Goal: Complete application form

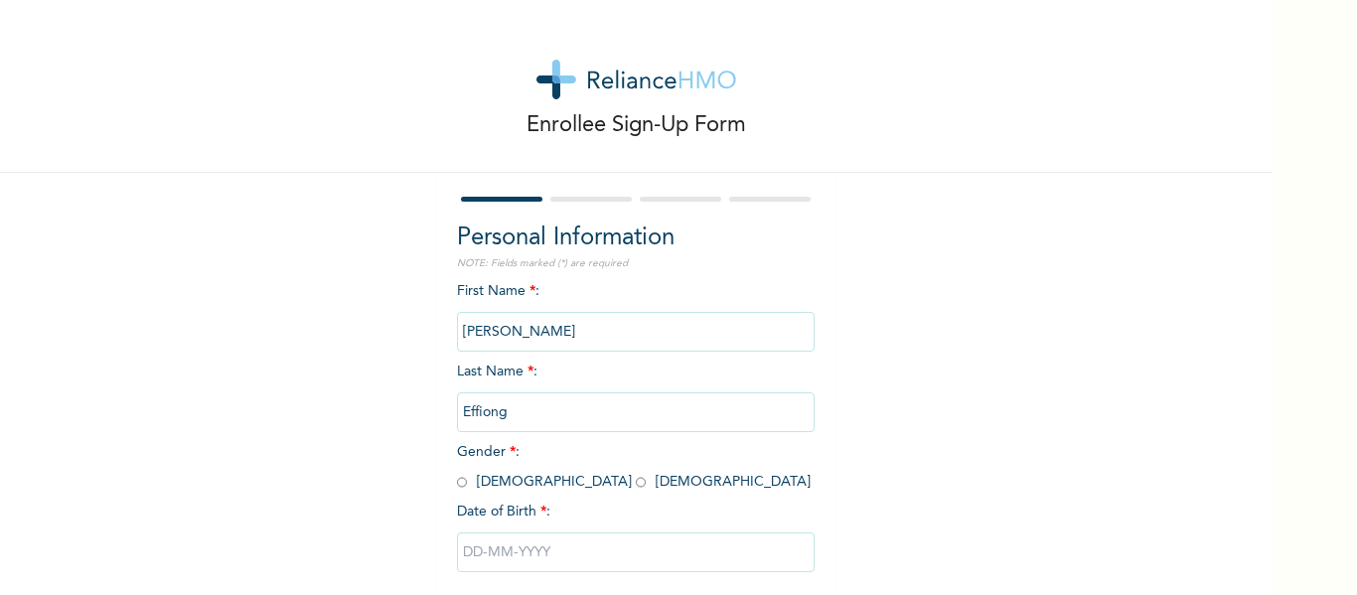
scroll to position [103, 0]
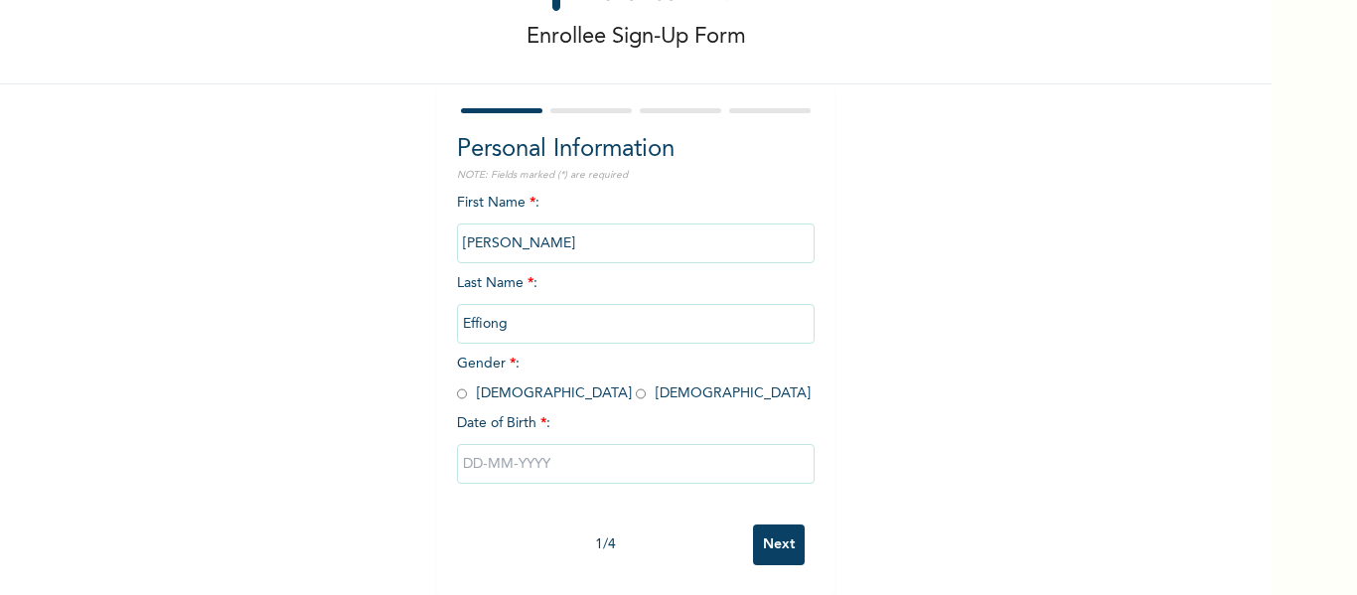
click at [461, 383] on span "Gender * : [DEMOGRAPHIC_DATA] [DEMOGRAPHIC_DATA]" at bounding box center [634, 379] width 354 height 44
click at [459, 384] on input "radio" at bounding box center [462, 393] width 10 height 19
radio input "true"
click at [477, 444] on input "text" at bounding box center [636, 464] width 358 height 40
select select "7"
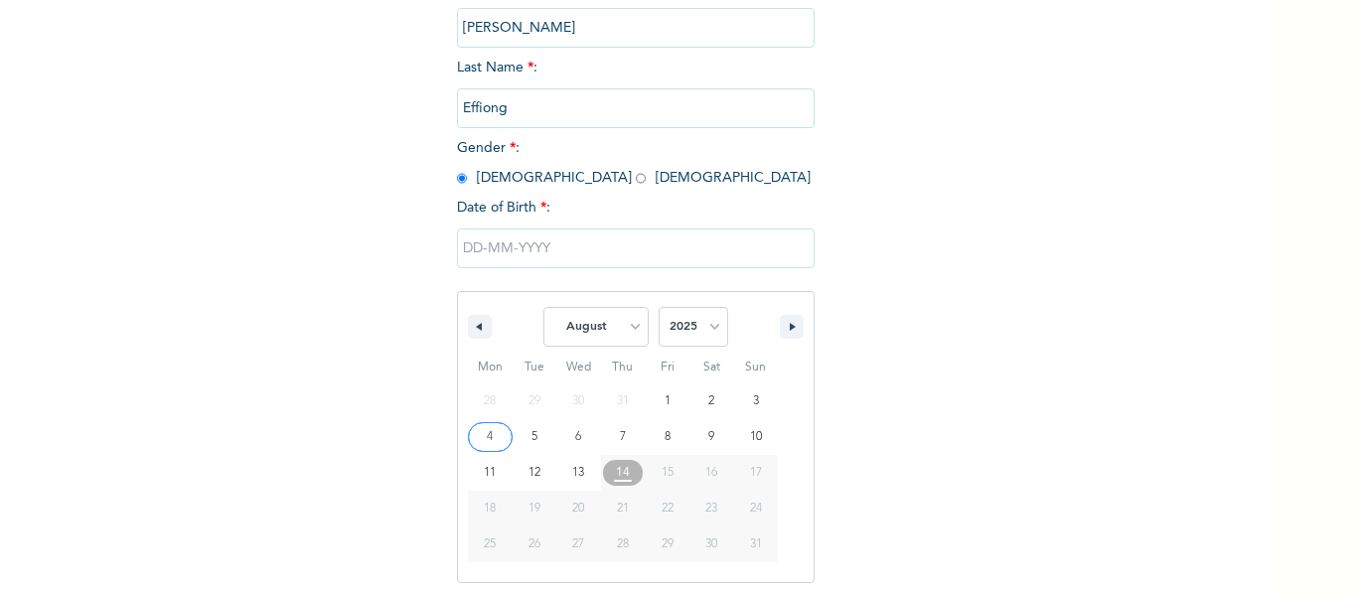
scroll to position [308, 0]
click at [694, 336] on select "2025 2024 2023 2022 2021 2020 2019 2018 2017 2016 2015 2014 2013 2012 2011 2010…" at bounding box center [694, 323] width 70 height 40
select select "1981"
click at [659, 304] on select "2025 2024 2023 2022 2021 2020 2019 2018 2017 2016 2015 2014 2013 2012 2011 2010…" at bounding box center [694, 323] width 70 height 40
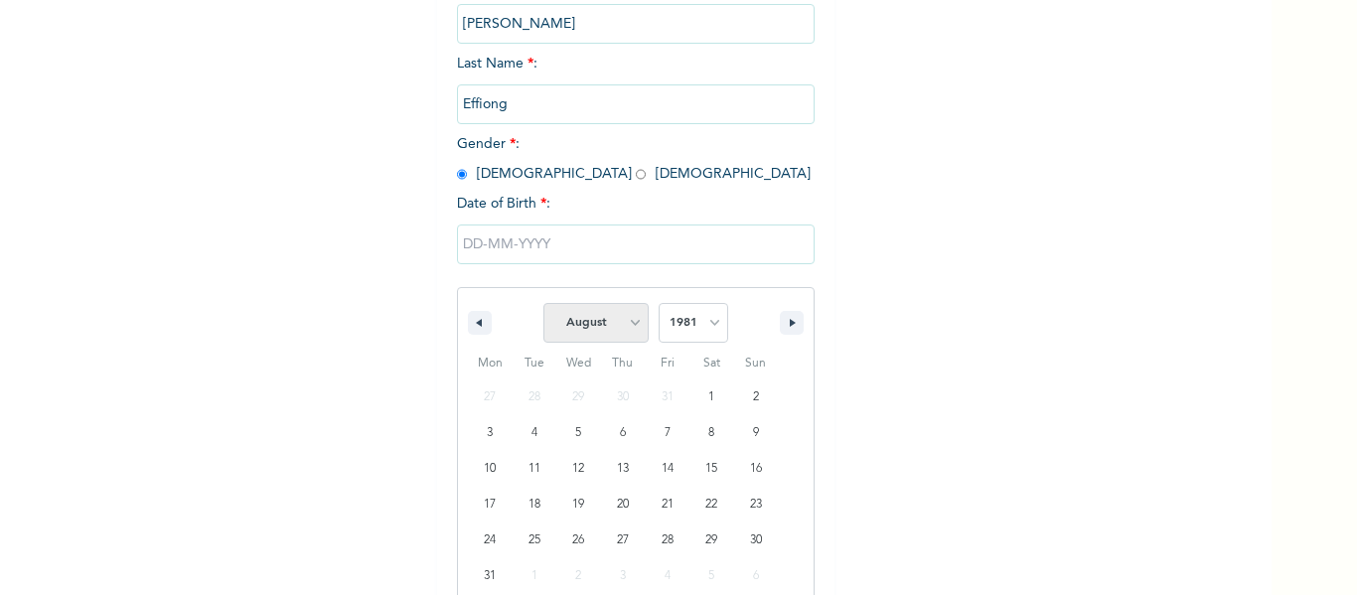
click at [635, 341] on select "January February March April May June July August September October November De…" at bounding box center [595, 323] width 105 height 40
select select "9"
click at [543, 304] on select "January February March April May June July August September October November De…" at bounding box center [595, 323] width 105 height 40
type input "[DATE]"
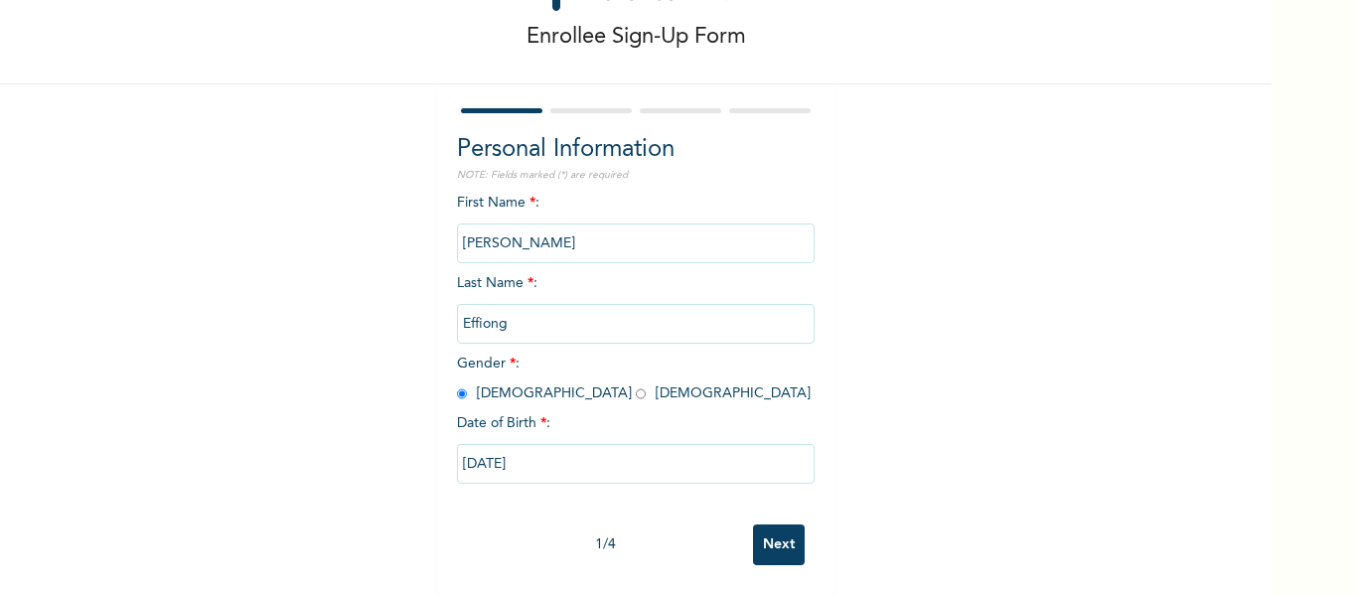
click at [771, 527] on input "Next" at bounding box center [779, 545] width 52 height 41
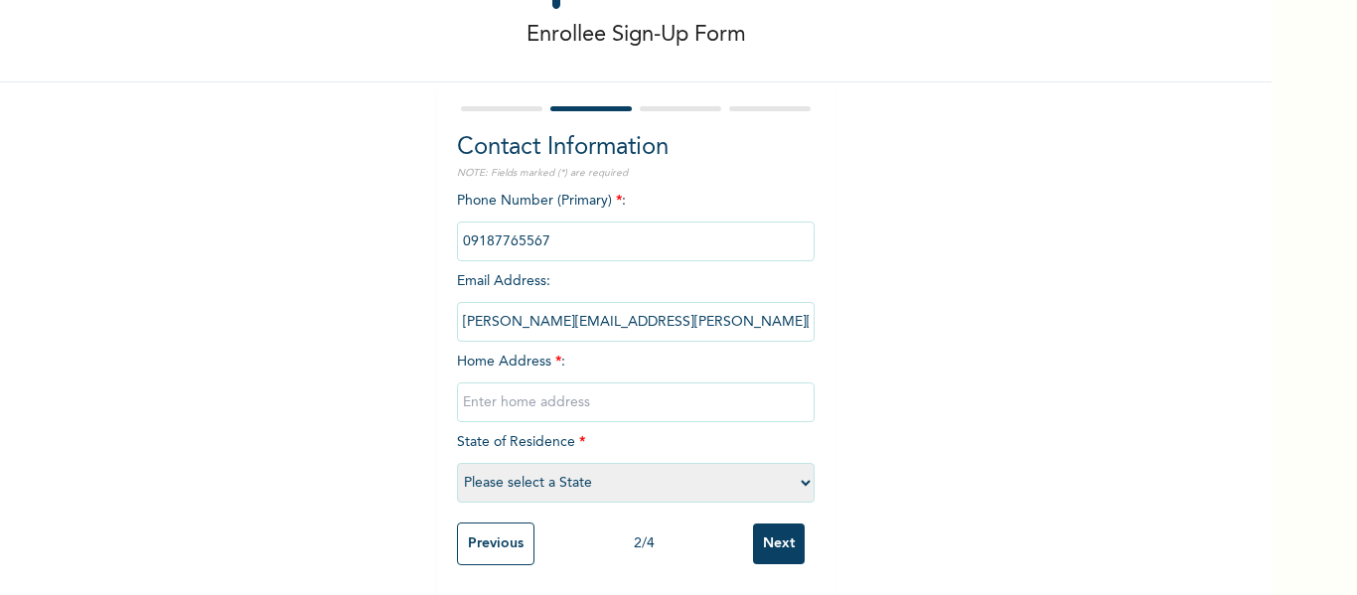
click at [565, 398] on input "text" at bounding box center [636, 402] width 358 height 40
type input "[GEOGRAPHIC_DATA], [GEOGRAPHIC_DATA]"
click at [548, 463] on select "Please select a State [PERSON_NAME] (FCT) [PERSON_NAME] Ibom [GEOGRAPHIC_DATA] …" at bounding box center [636, 483] width 358 height 40
select select "33"
click at [457, 463] on select "Please select a State [PERSON_NAME] (FCT) [PERSON_NAME] Ibom [GEOGRAPHIC_DATA] …" at bounding box center [636, 483] width 358 height 40
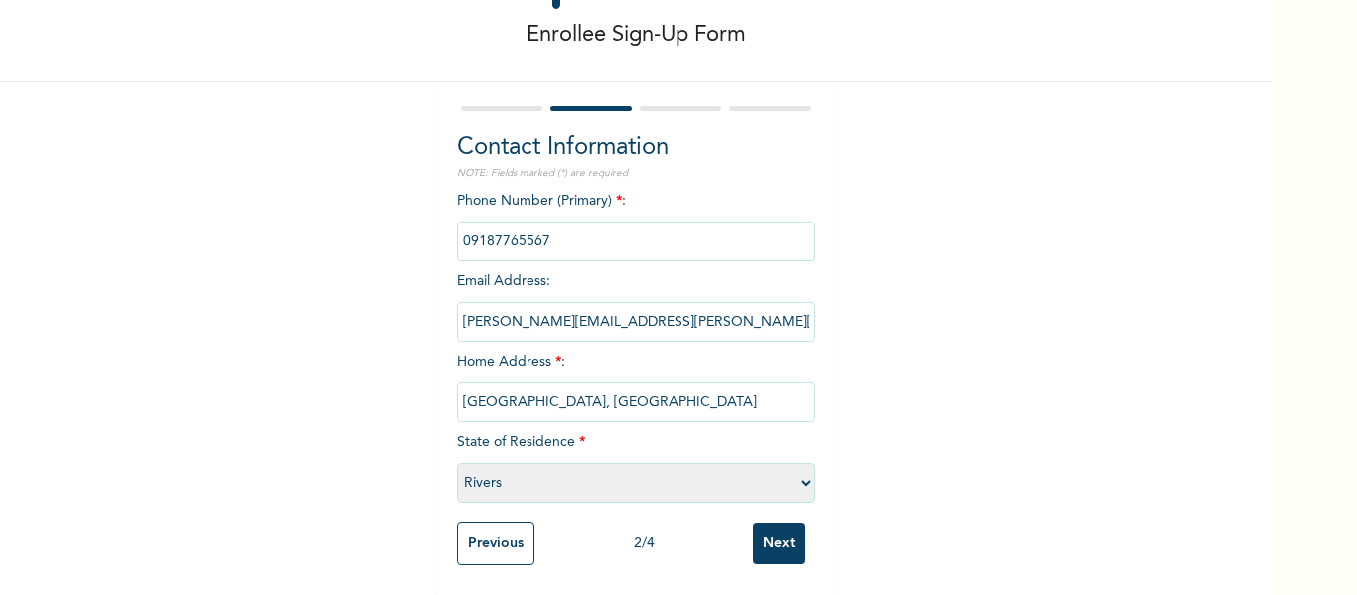
click at [786, 524] on input "Next" at bounding box center [779, 544] width 52 height 41
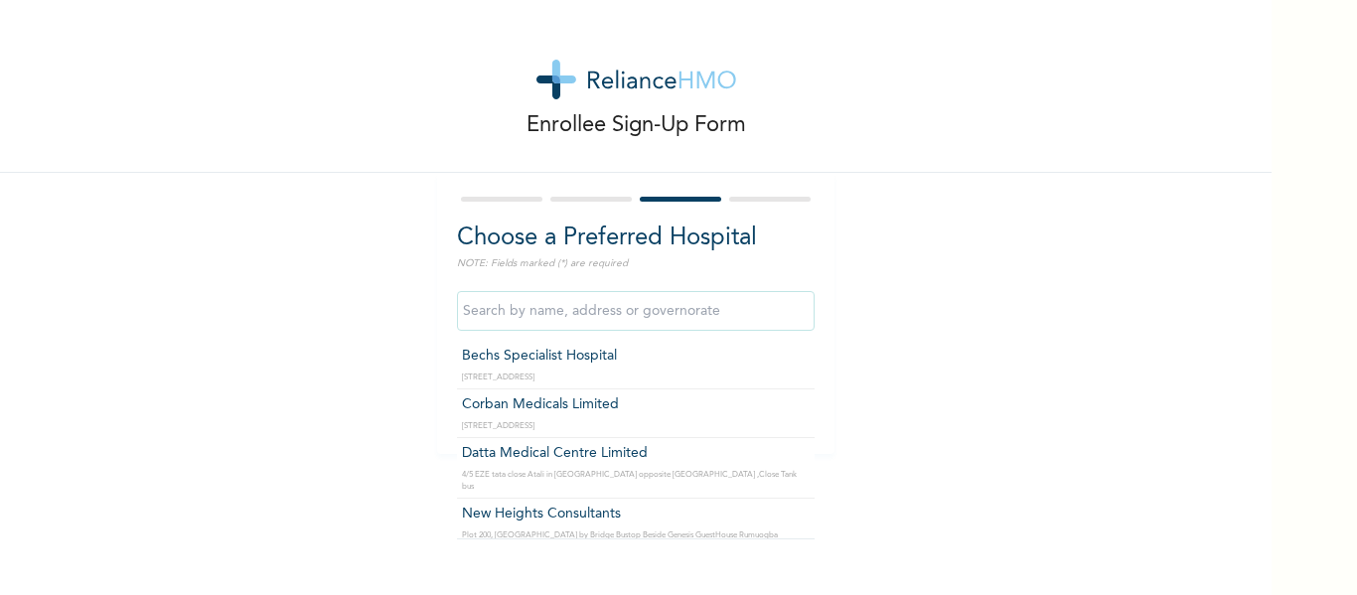
click at [702, 314] on input "text" at bounding box center [636, 311] width 358 height 40
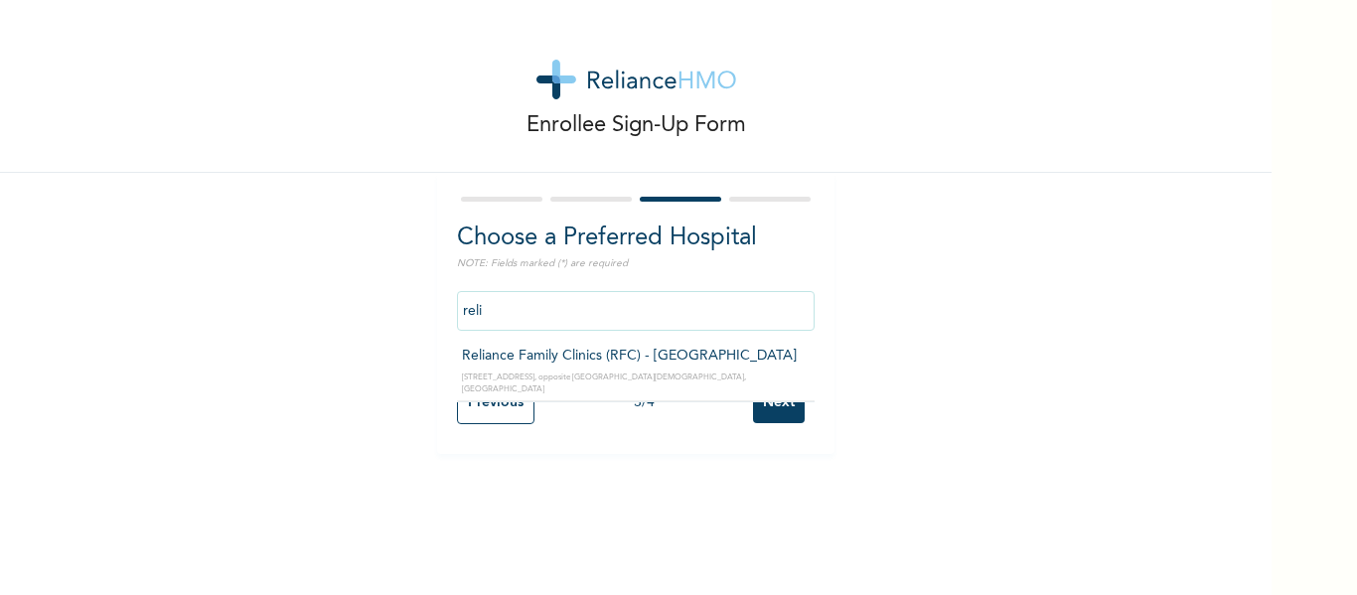
type input "Reliance Family Clinics (RFC) - [GEOGRAPHIC_DATA]"
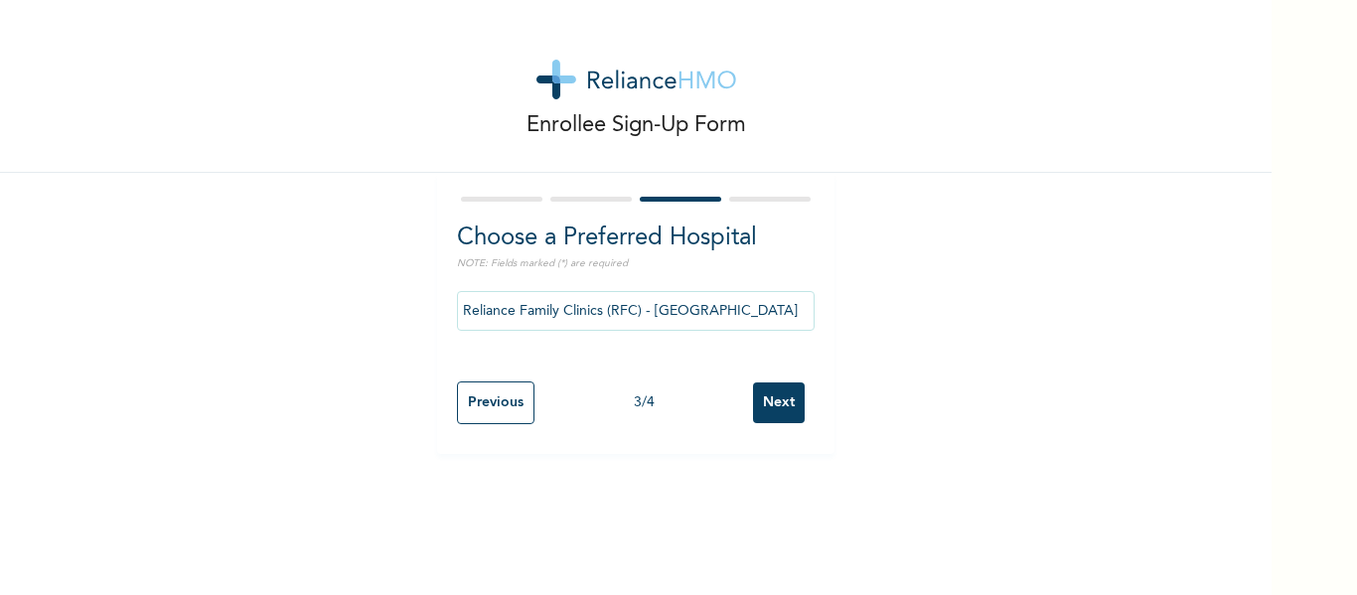
click at [791, 394] on input "Next" at bounding box center [779, 402] width 52 height 41
